Goal: Check status: Check status

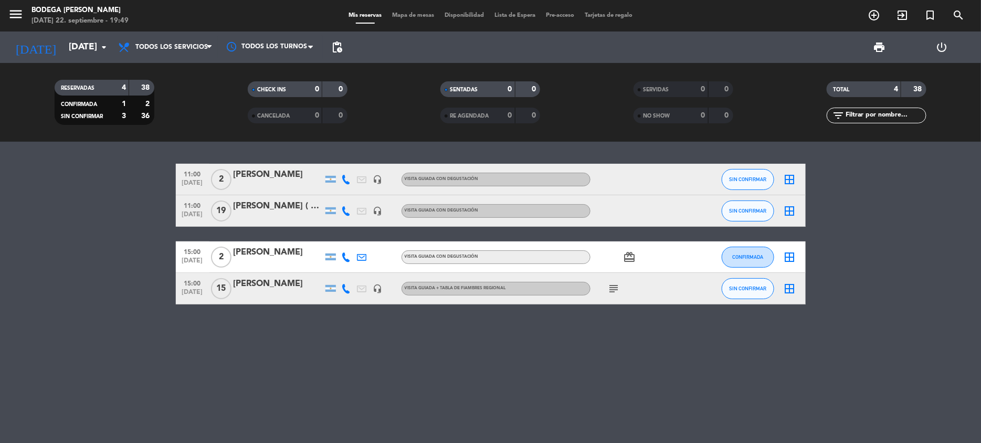
click at [301, 206] on div "[PERSON_NAME] ( Fiumemare viajes)" at bounding box center [278, 206] width 89 height 14
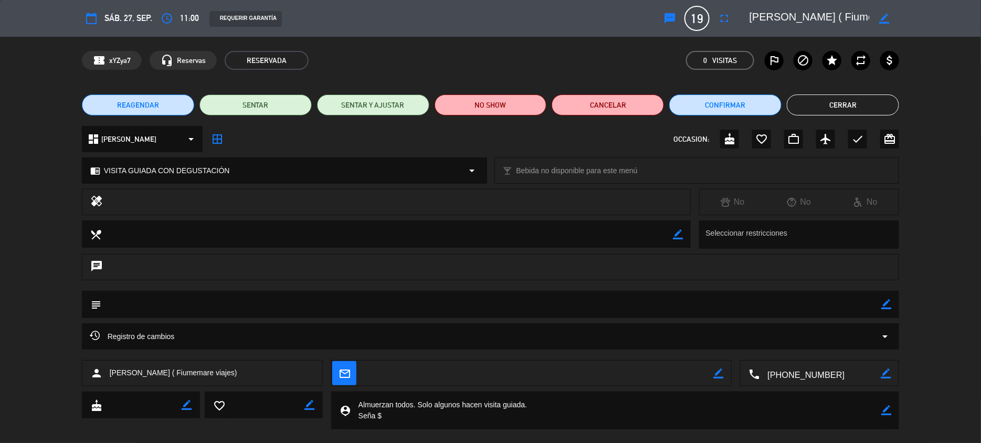
click at [833, 103] on button "Cerrar" at bounding box center [843, 104] width 112 height 21
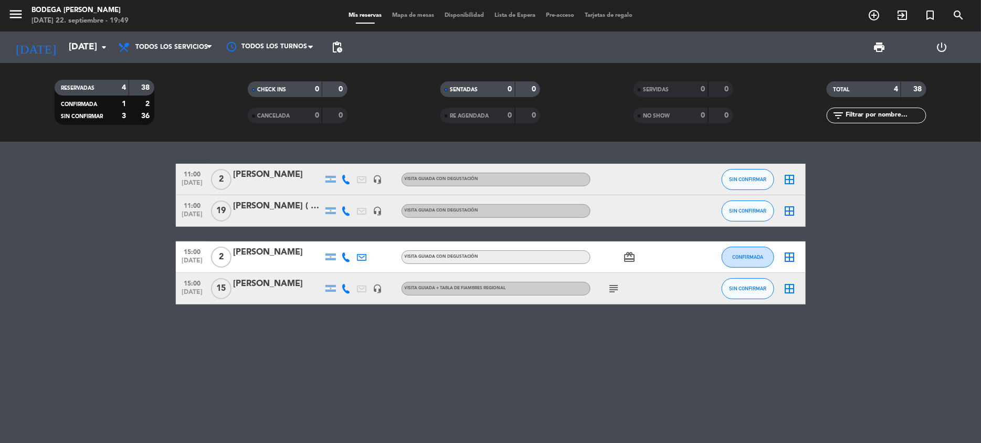
click at [264, 288] on div "[PERSON_NAME]" at bounding box center [278, 284] width 89 height 14
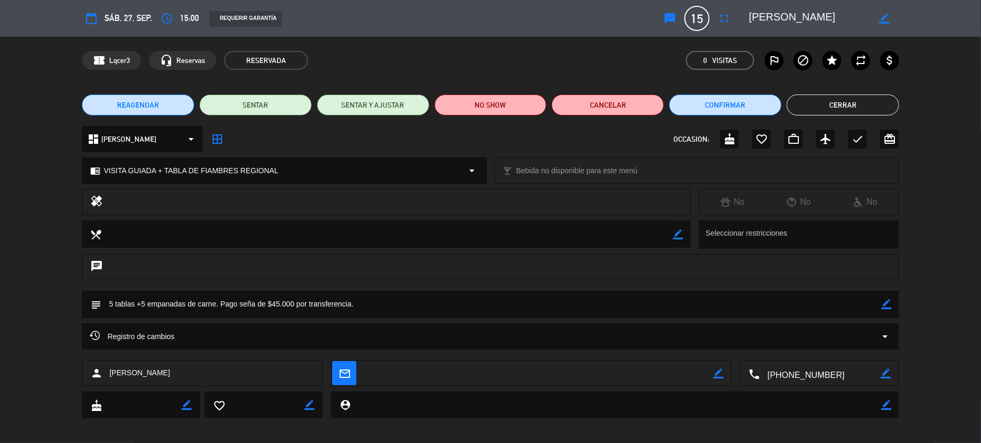
click at [856, 109] on button "Cerrar" at bounding box center [843, 104] width 112 height 21
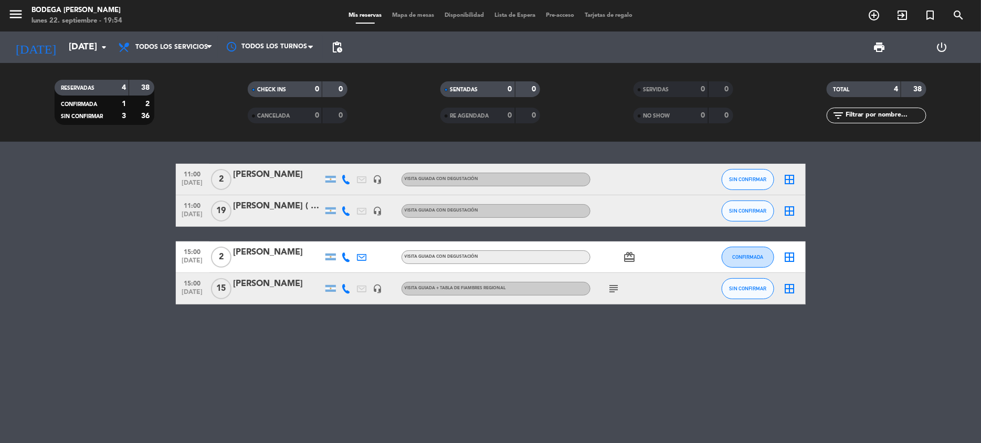
click at [299, 210] on div "[PERSON_NAME] ( Fiumemare viajes)" at bounding box center [278, 206] width 89 height 14
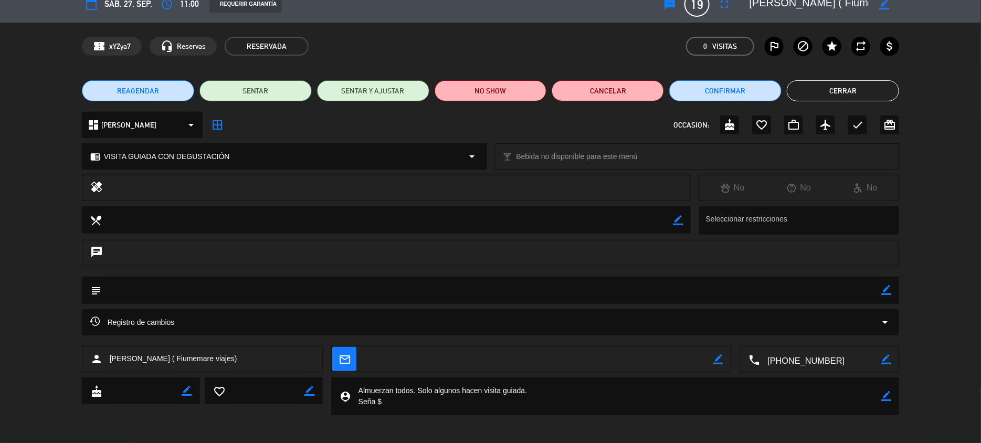
scroll to position [18, 0]
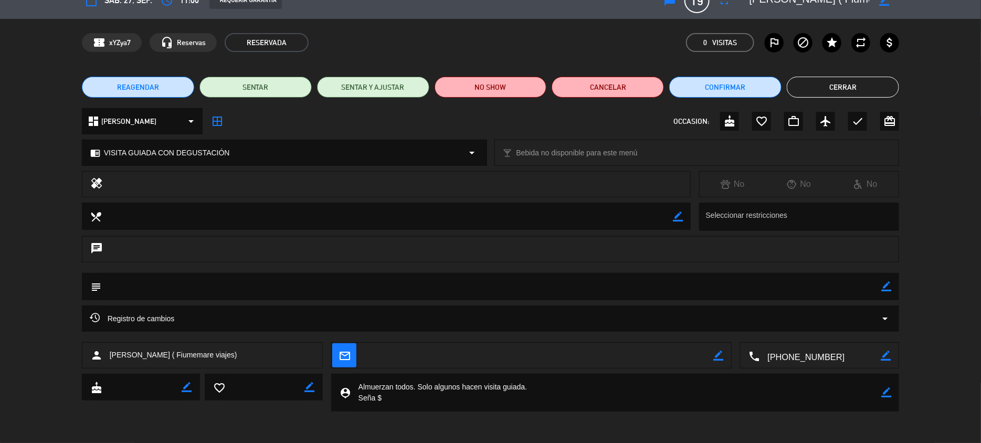
click at [816, 80] on button "Cerrar" at bounding box center [843, 87] width 112 height 21
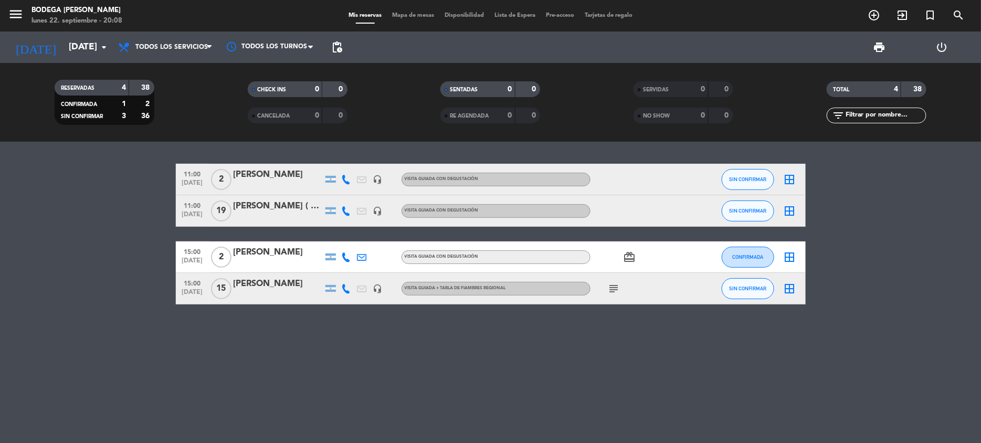
click at [830, 312] on div "11:00 [DATE] 2 [PERSON_NAME] headset_mic VISITA GUIADA CON DEGUSTACIÓN SIN CONF…" at bounding box center [490, 292] width 981 height 301
click at [93, 46] on input "[DATE]" at bounding box center [122, 47] width 117 height 21
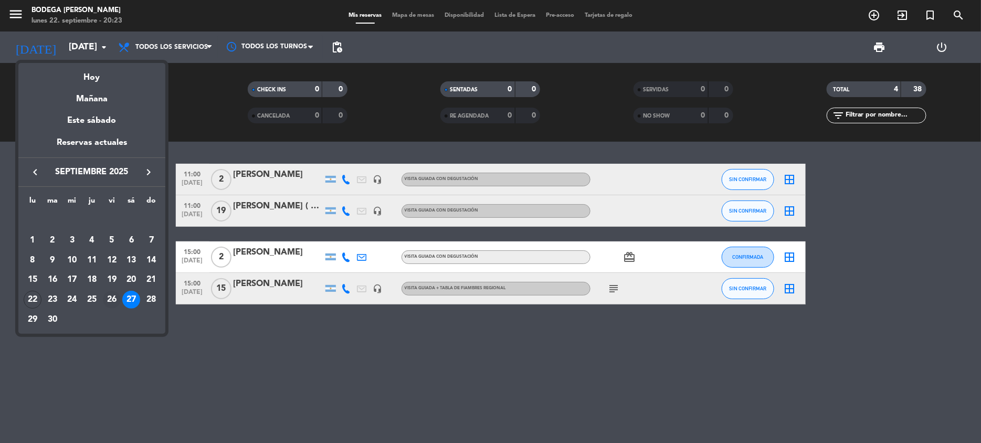
click at [111, 297] on div "26" at bounding box center [112, 300] width 18 height 18
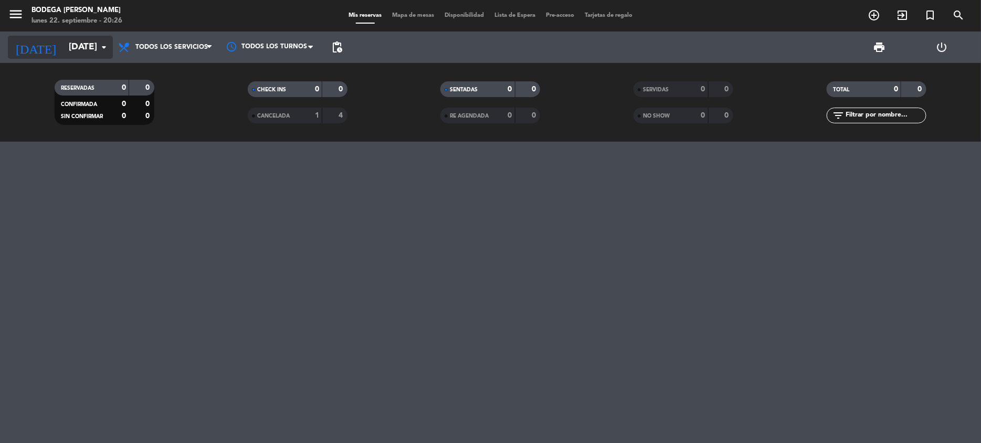
click at [73, 49] on input "[DATE]" at bounding box center [122, 47] width 117 height 21
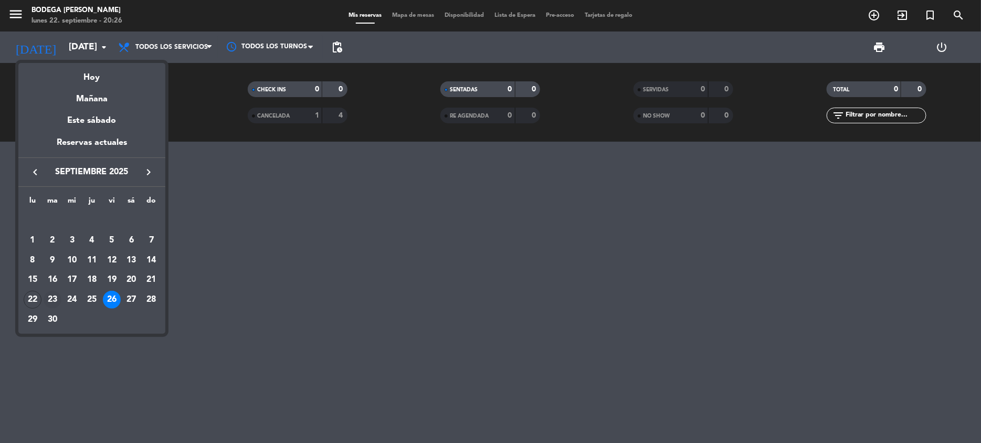
click at [49, 296] on div "23" at bounding box center [53, 300] width 18 height 18
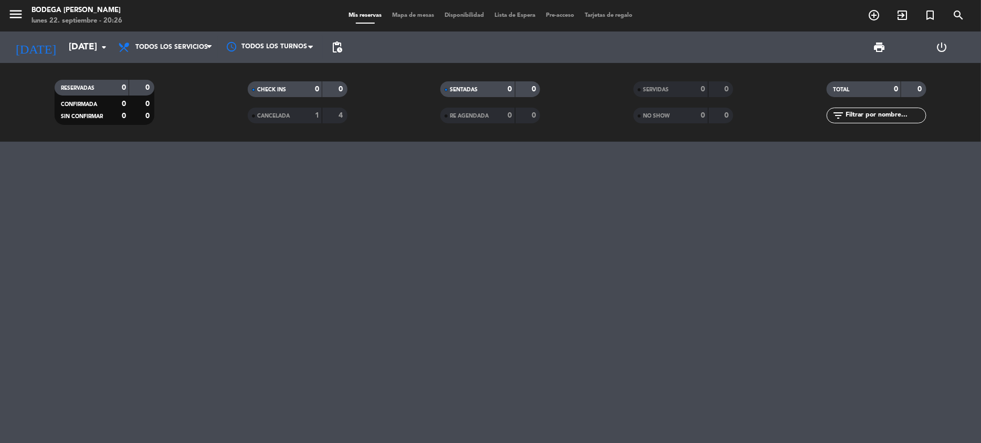
type input "[DATE]"
